Goal: Find specific page/section: Find specific page/section

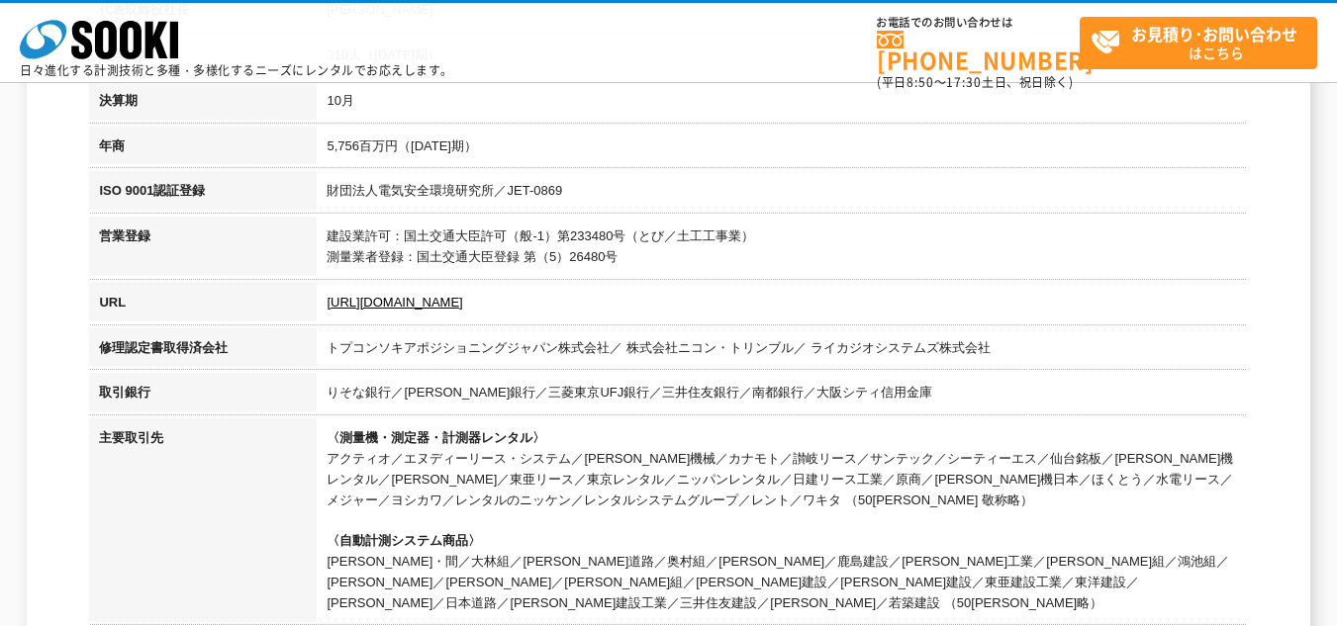
scroll to position [296, 0]
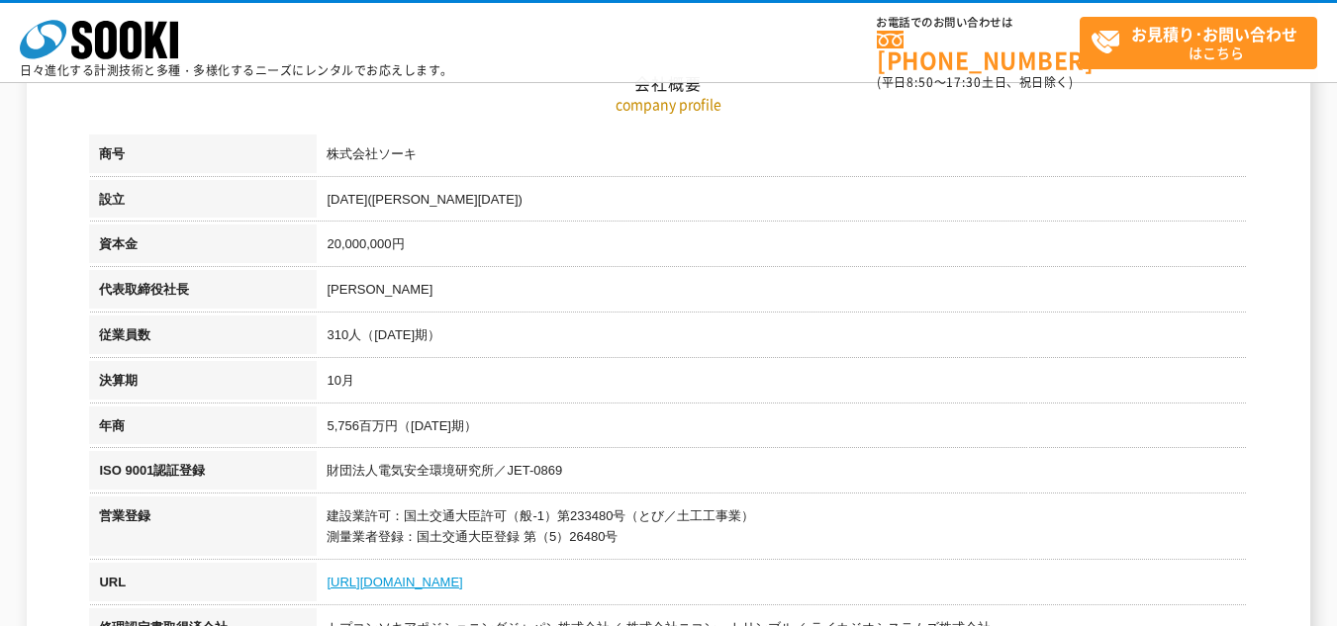
click at [430, 583] on link "[URL][DOMAIN_NAME]" at bounding box center [395, 582] width 136 height 15
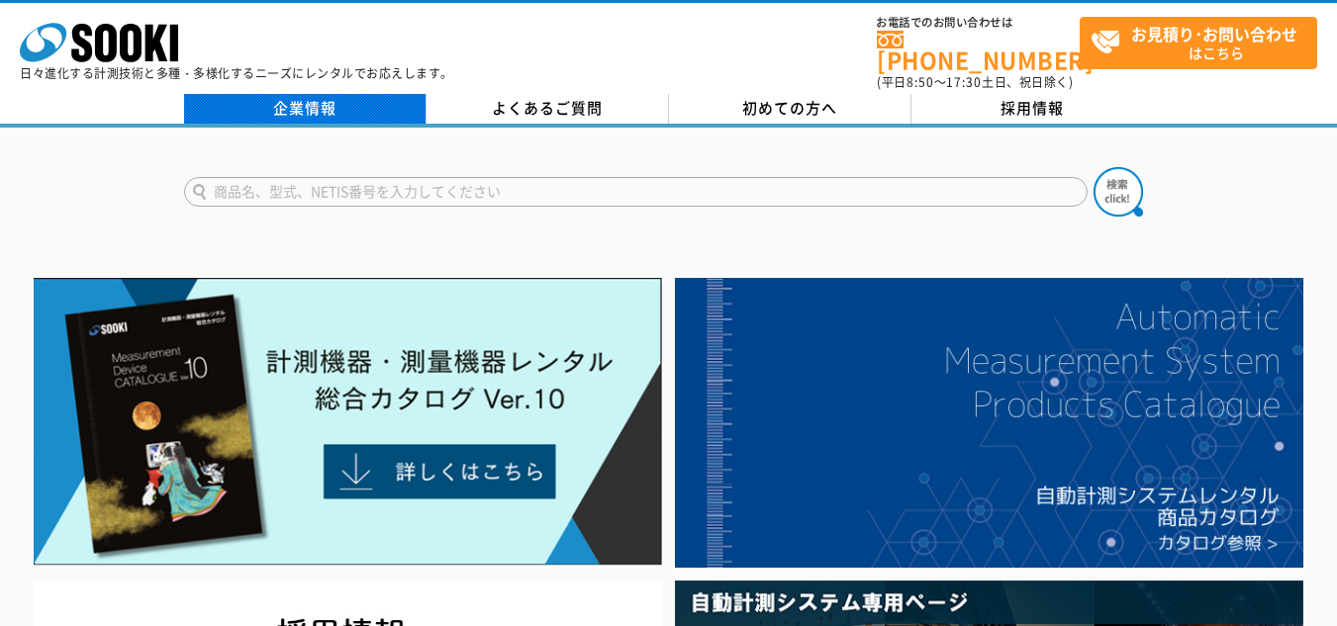
click at [327, 105] on link "企業情報" at bounding box center [305, 109] width 242 height 30
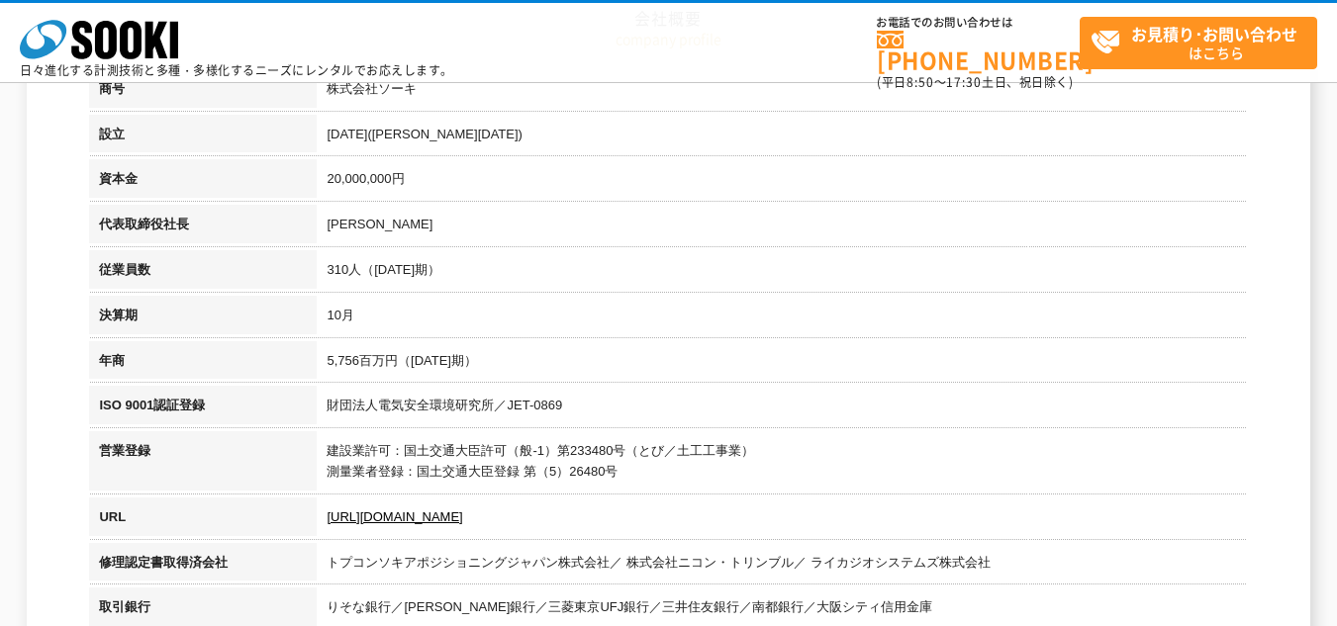
scroll to position [297, 0]
